Goal: Task Accomplishment & Management: Use online tool/utility

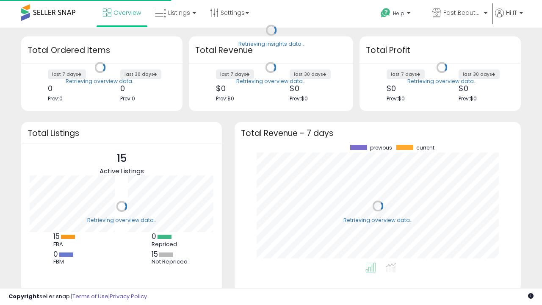
scroll to position [118, 269]
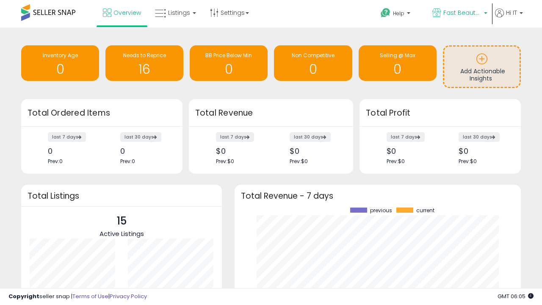
click at [459, 14] on span "Fast Beauty ([GEOGRAPHIC_DATA])" at bounding box center [462, 12] width 38 height 8
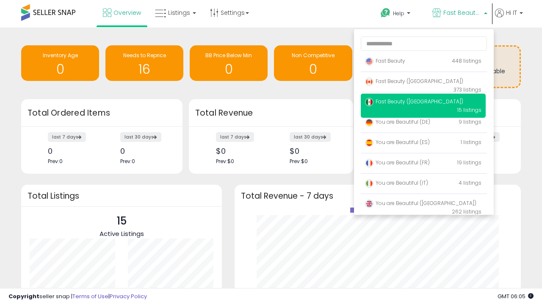
click at [423, 83] on span "Fast Beauty ([GEOGRAPHIC_DATA])" at bounding box center [414, 80] width 98 height 7
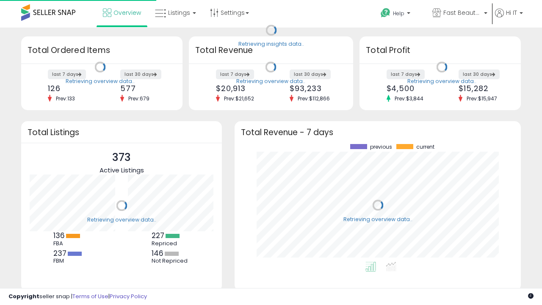
scroll to position [118, 269]
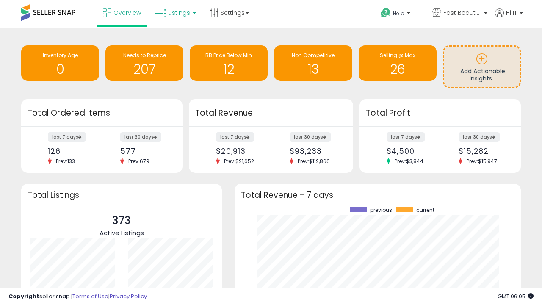
click at [174, 13] on span "Listings" at bounding box center [179, 12] width 22 height 8
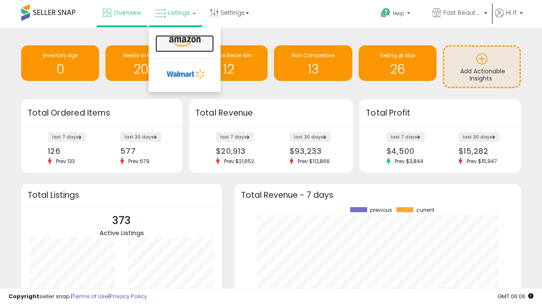
click at [184, 42] on icon at bounding box center [184, 41] width 37 height 11
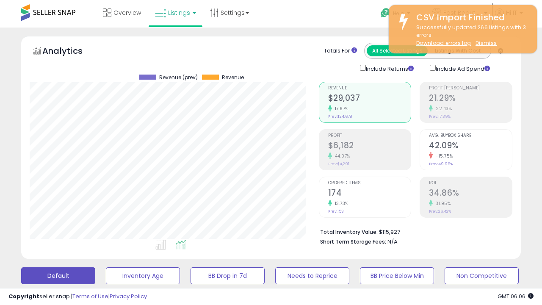
click at [106, 267] on button "All_Inventory" at bounding box center [143, 275] width 74 height 17
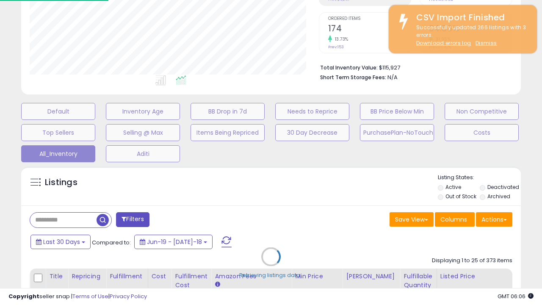
scroll to position [174, 289]
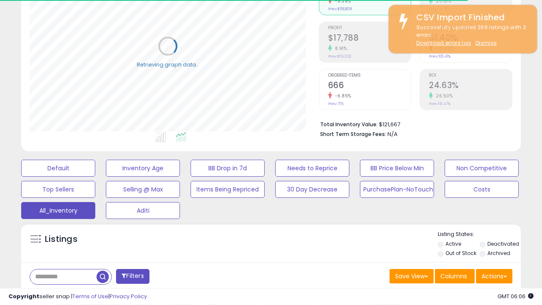
click at [60, 294] on span "Last 30 Days" at bounding box center [61, 298] width 37 height 8
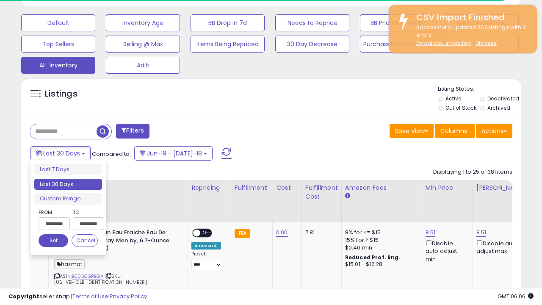
click at [68, 184] on li "Last 30 Days" at bounding box center [68, 184] width 68 height 11
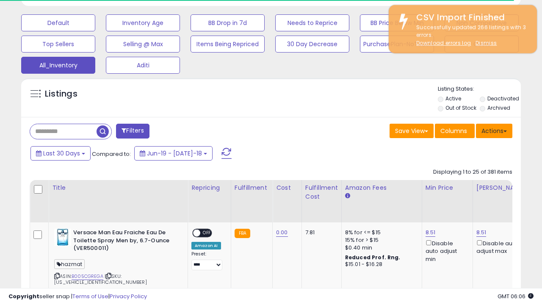
click at [494, 130] on button "Actions" at bounding box center [494, 131] width 36 height 14
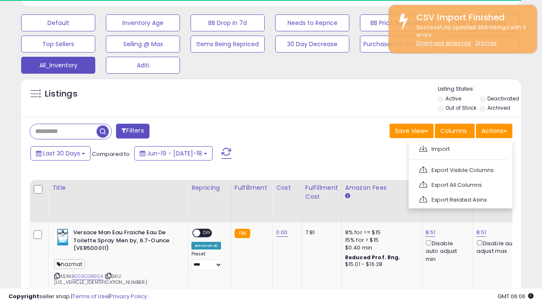
click at [459, 184] on link "Export All Columns" at bounding box center [459, 184] width 93 height 13
